Goal: Transaction & Acquisition: Purchase product/service

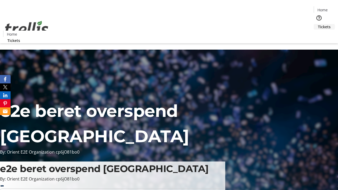
click at [318, 24] on span "Tickets" at bounding box center [324, 27] width 13 height 6
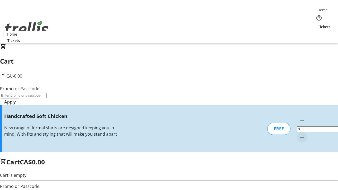
click at [299, 134] on mat-icon "Increment by one" at bounding box center [302, 137] width 6 height 6
type input "1"
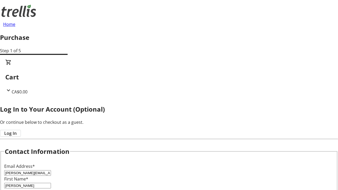
type input "[PERSON_NAME]"
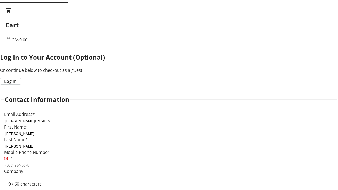
scroll to position [53, 0]
